Goal: Task Accomplishment & Management: Use online tool/utility

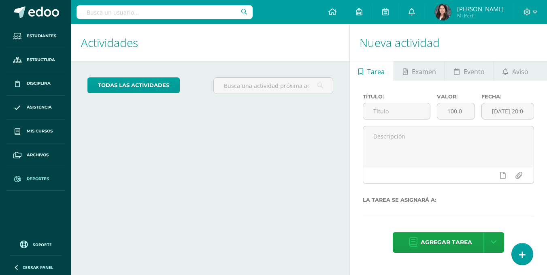
click at [20, 176] on icon at bounding box center [17, 179] width 7 height 6
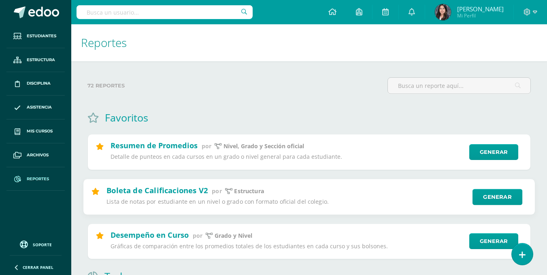
click at [500, 185] on div "Boleta de Calificaciones V2 por Estructura Lista de notas por estudiante en un …" at bounding box center [309, 197] width 452 height 36
click at [492, 200] on link "Generar" at bounding box center [498, 197] width 50 height 16
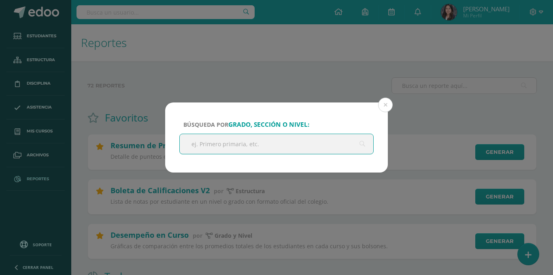
click at [284, 145] on input "text" at bounding box center [277, 144] width 194 height 20
type input "prepa"
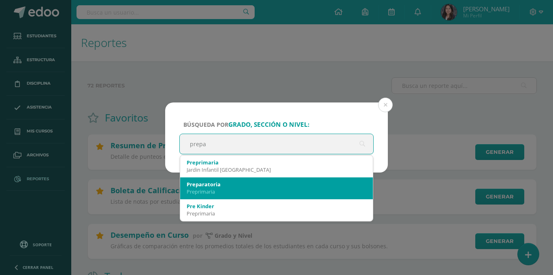
click at [190, 188] on div "Preprimaria" at bounding box center [277, 191] width 180 height 7
click at [190, 188] on div "Búsqueda por grado, sección o nivel: prepa prepa Preprimaria Jardin Infantil [G…" at bounding box center [276, 137] width 553 height 275
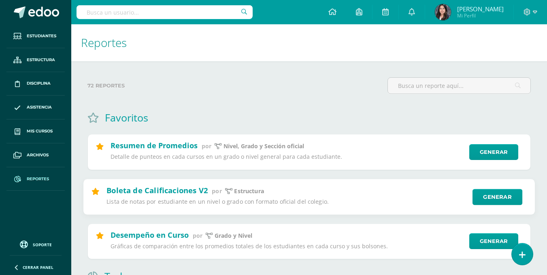
click at [486, 188] on div "Boleta de Calificaciones V2 por Estructura Lista de notas por estudiante en un …" at bounding box center [309, 197] width 452 height 36
click at [486, 196] on link "Generar" at bounding box center [498, 197] width 50 height 16
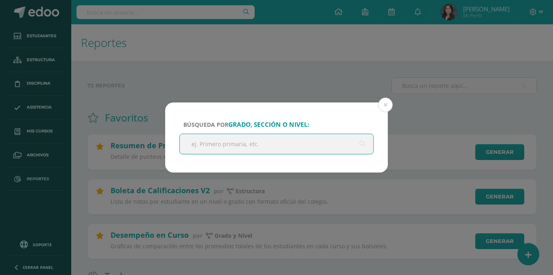
click at [209, 134] on div at bounding box center [276, 144] width 194 height 21
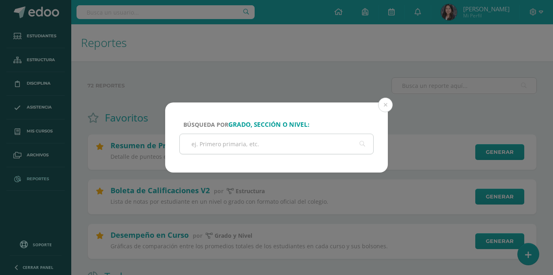
click at [206, 144] on input "text" at bounding box center [277, 144] width 194 height 20
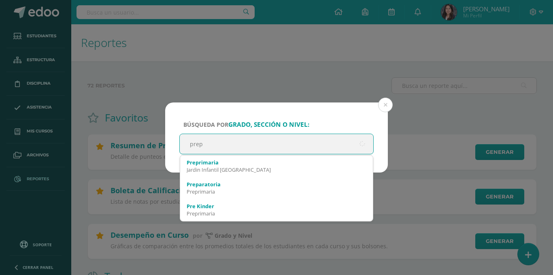
type input "prepa"
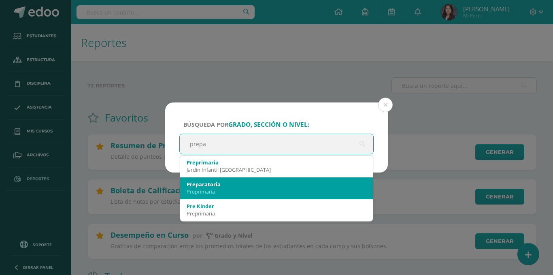
click at [237, 185] on div "Preparatoria" at bounding box center [277, 184] width 180 height 7
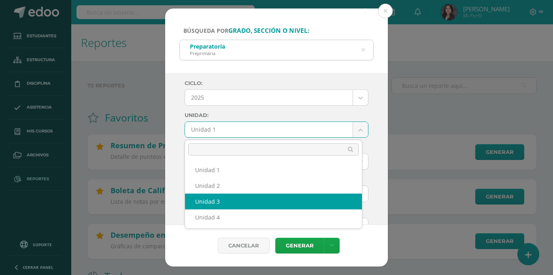
select select "Unidad 3"
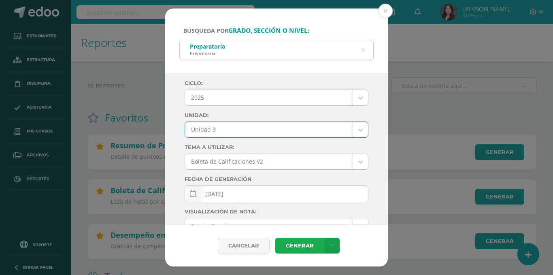
click at [300, 241] on link "Generar" at bounding box center [299, 246] width 49 height 16
